Goal: Transaction & Acquisition: Purchase product/service

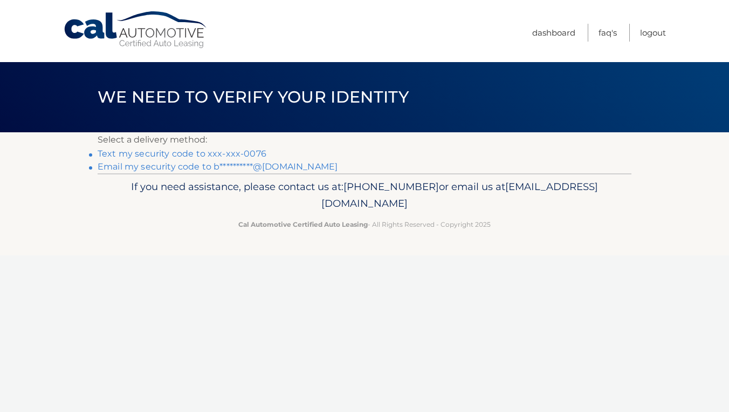
click at [188, 152] on link "Text my security code to xxx-xxx-0076" at bounding box center [182, 153] width 169 height 10
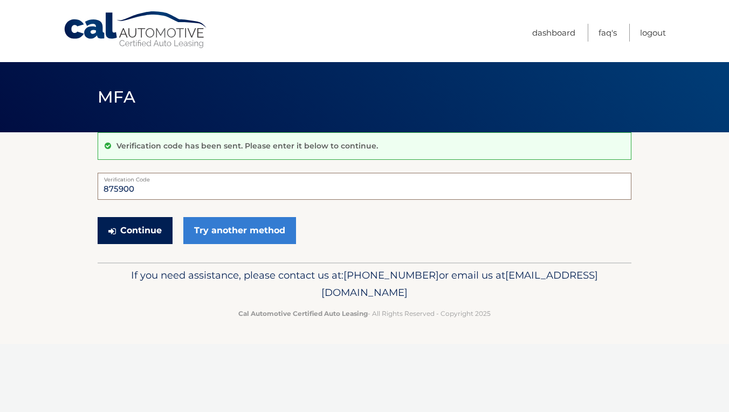
type input "875900"
click at [163, 224] on button "Continue" at bounding box center [135, 230] width 75 height 27
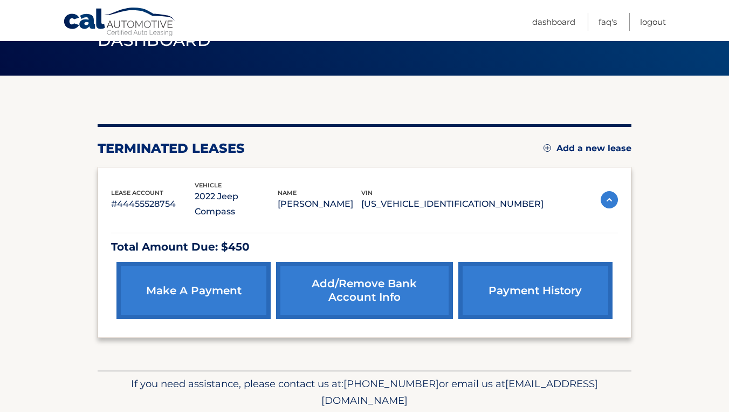
scroll to position [63, 0]
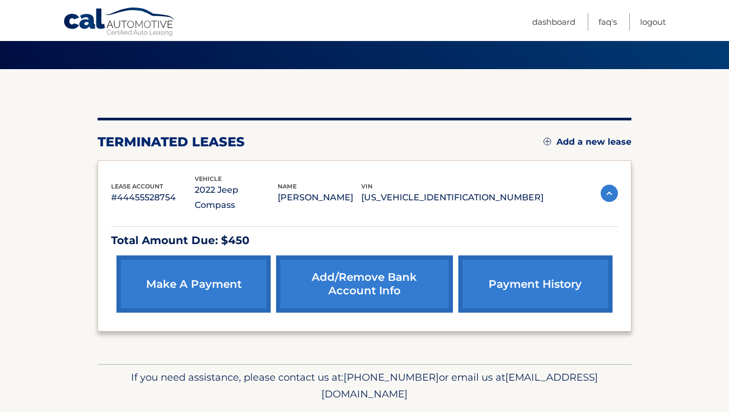
click at [182, 268] on link "make a payment" at bounding box center [194, 283] width 154 height 57
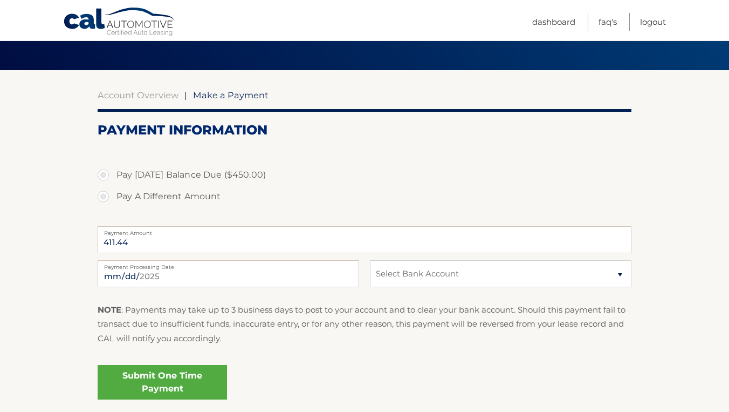
scroll to position [66, 0]
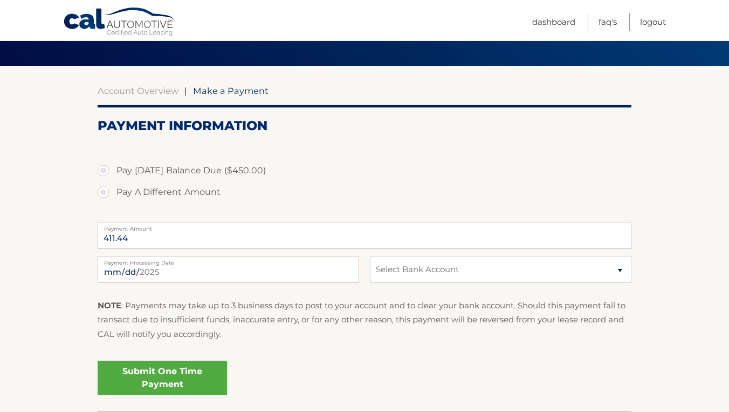
click at [209, 170] on label "Pay Today's Balance Due ($450.00)" at bounding box center [365, 171] width 534 height 22
click at [113, 170] on input "Pay Today's Balance Due ($450.00)" at bounding box center [107, 168] width 11 height 17
radio input "true"
type input "450.00"
select select "NDk3NTFmMGYtNmRkMy00OTVjLTlhODAtNDlmNzhhOWRhZDI4"
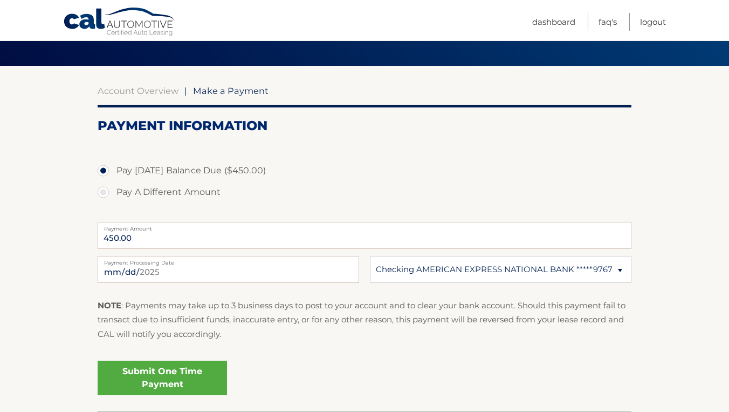
click at [169, 381] on link "Submit One Time Payment" at bounding box center [162, 377] width 129 height 35
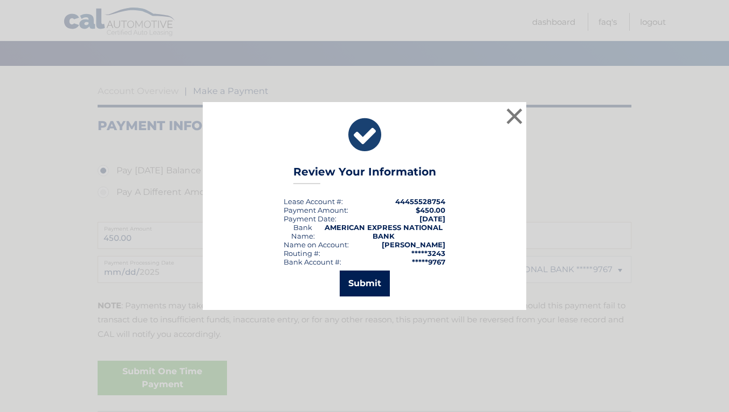
click at [366, 283] on button "Submit" at bounding box center [365, 283] width 50 height 26
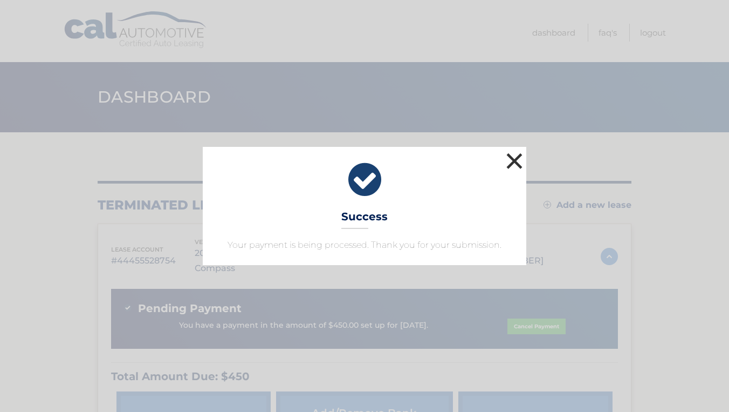
click at [513, 168] on button "×" at bounding box center [515, 161] width 22 height 22
